Goal: Book appointment/travel/reservation

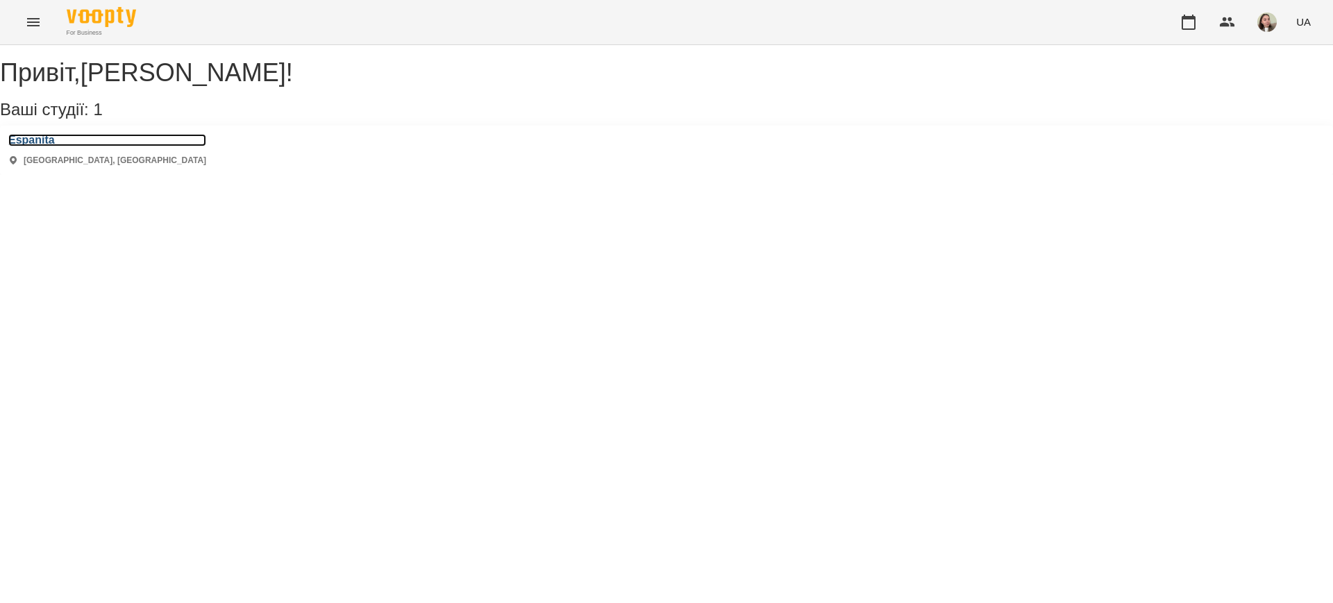
click at [44, 147] on h3 "Espanita" at bounding box center [107, 140] width 198 height 12
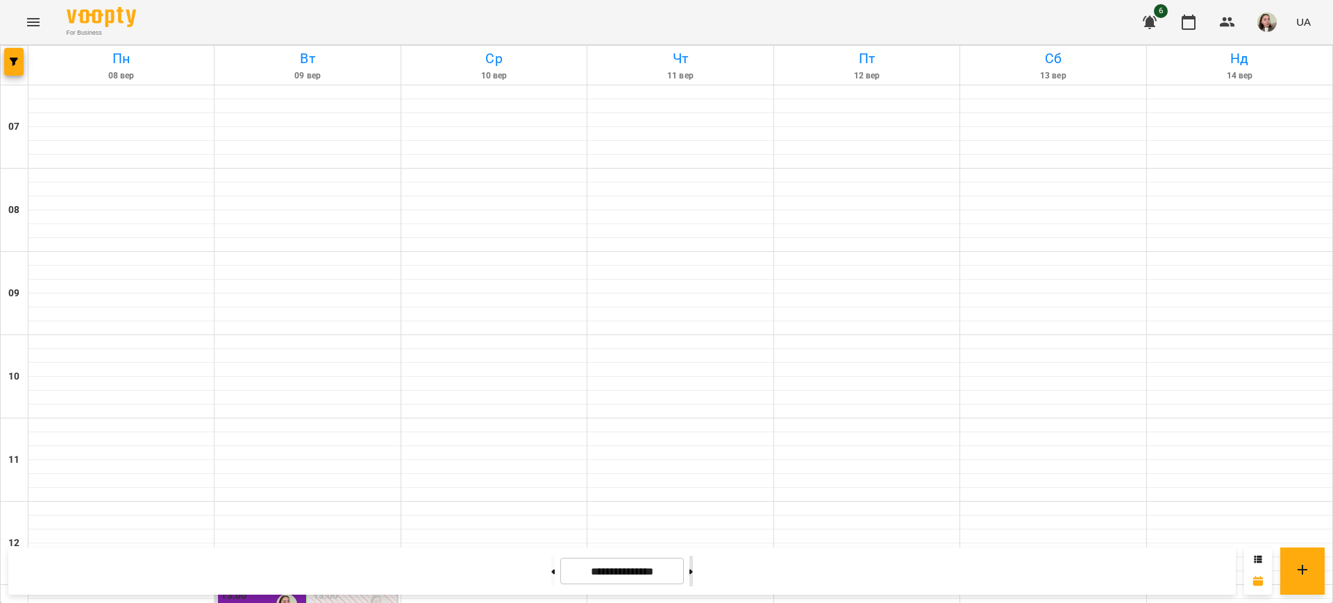
click at [693, 569] on button at bounding box center [691, 571] width 3 height 31
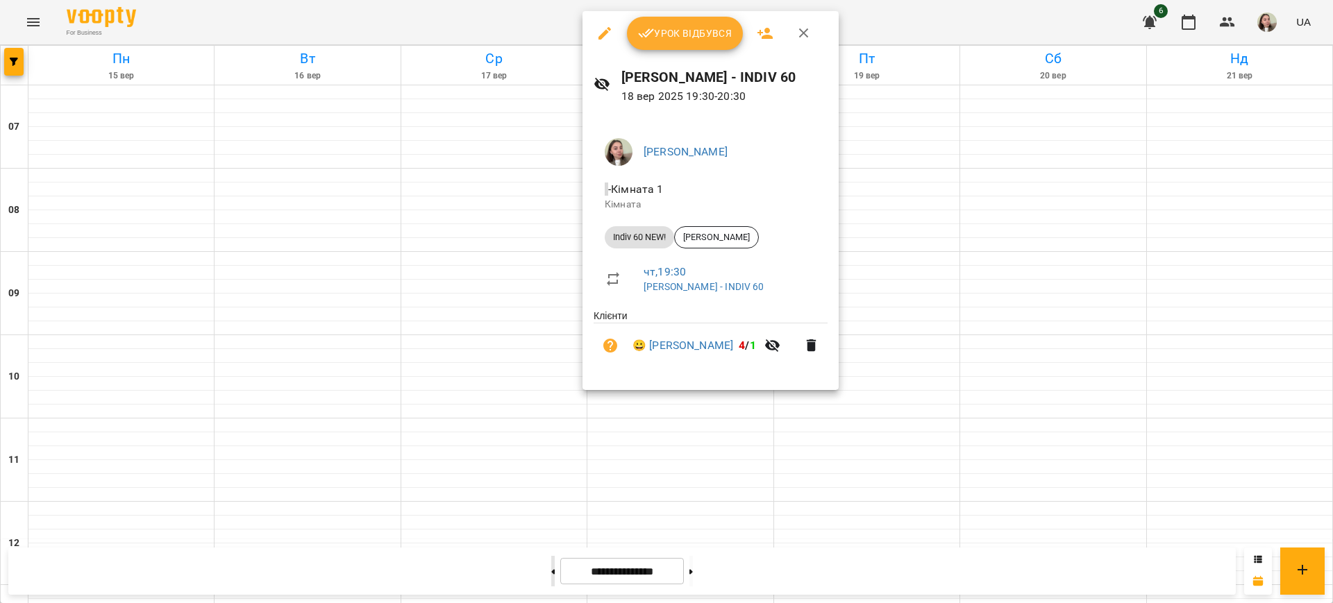
click at [527, 556] on div at bounding box center [666, 301] width 1333 height 603
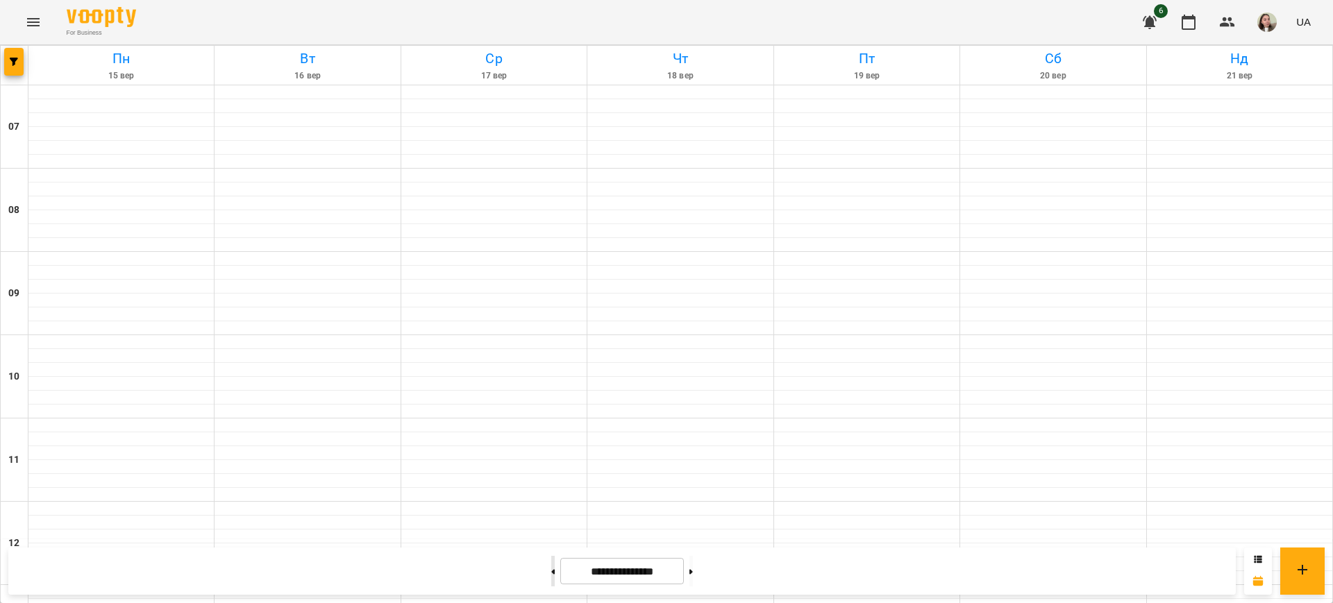
click at [551, 565] on button at bounding box center [552, 571] width 3 height 31
click at [693, 576] on button at bounding box center [691, 571] width 3 height 31
type input "**********"
